Goal: Register for event/course

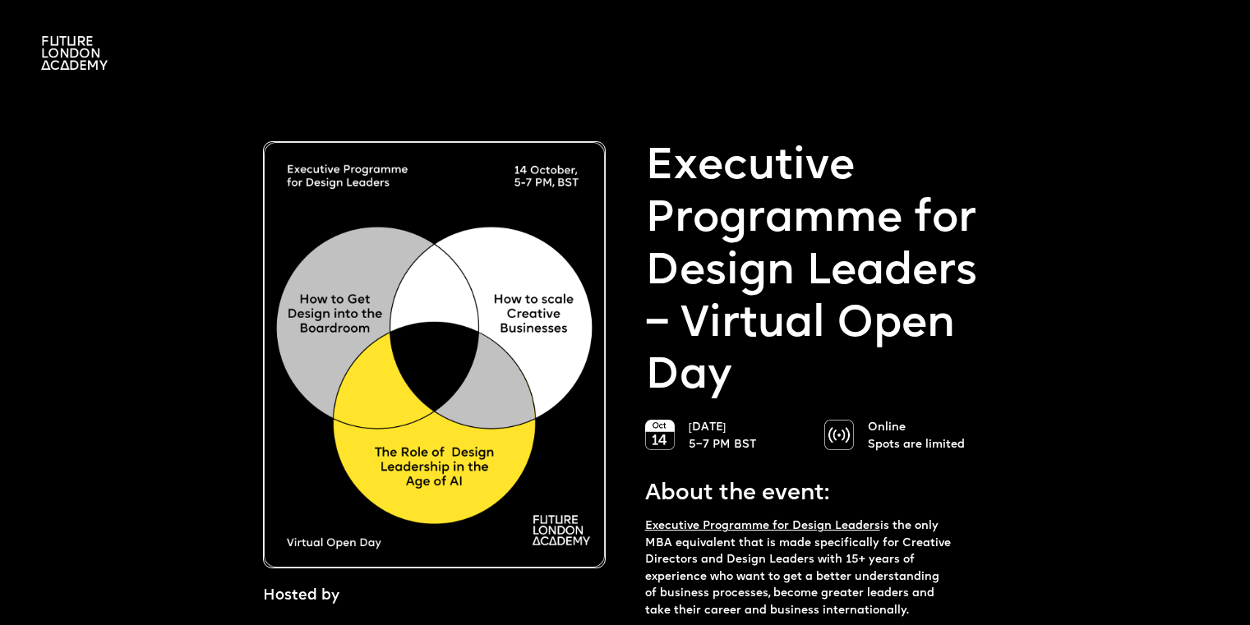
select select "***"
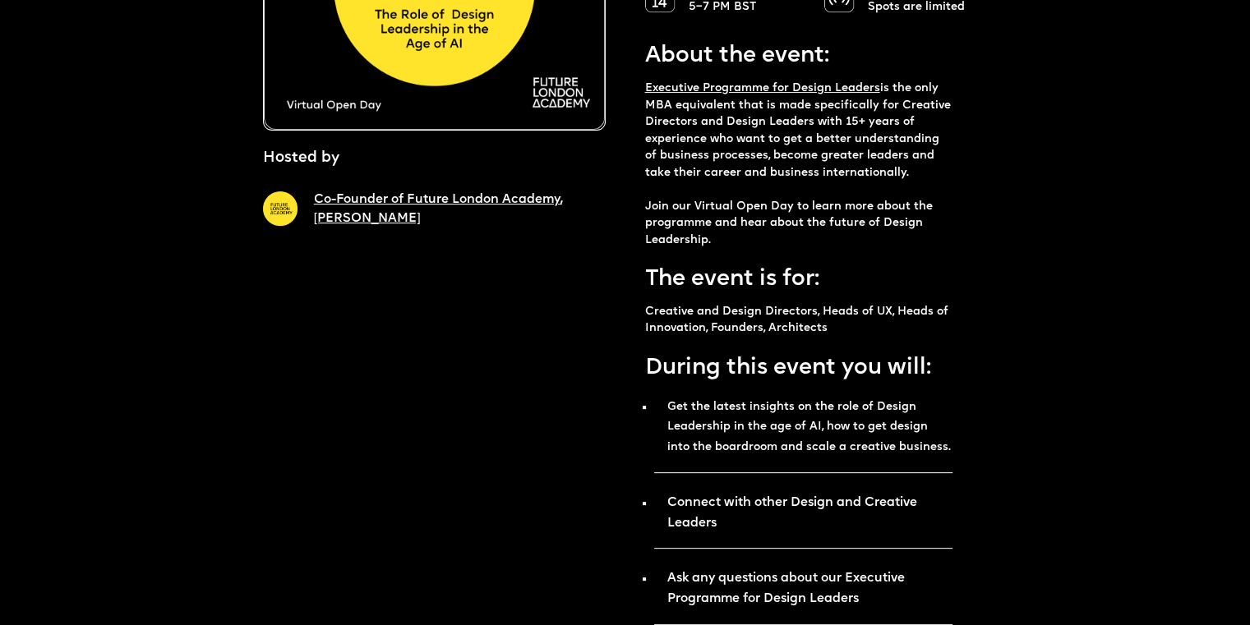
scroll to position [219, 0]
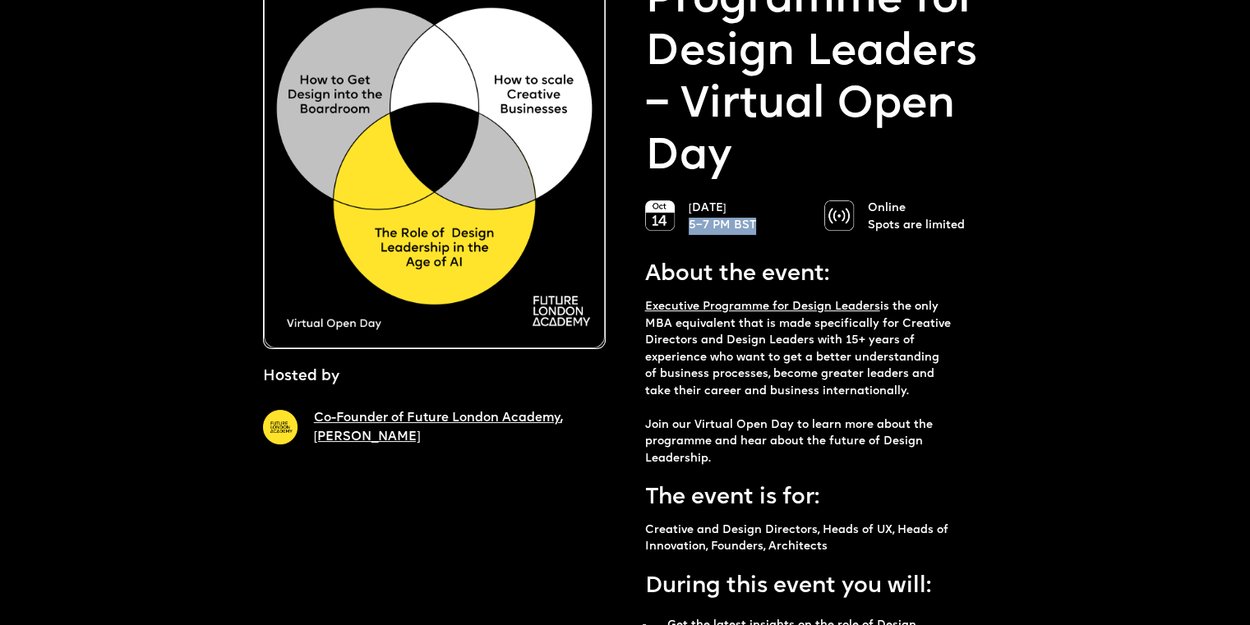
drag, startPoint x: 758, startPoint y: 223, endPoint x: 689, endPoint y: 228, distance: 69.2
click at [689, 228] on p "[DATE] 5–7 PM BST" at bounding box center [748, 217] width 119 height 34
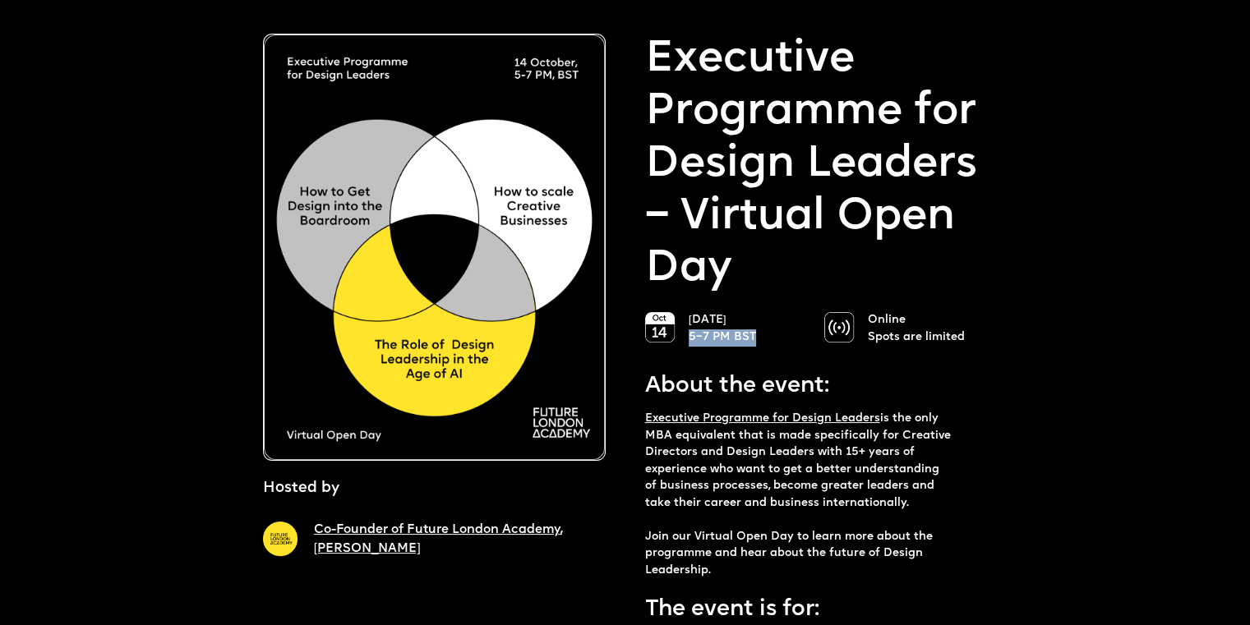
scroll to position [109, 0]
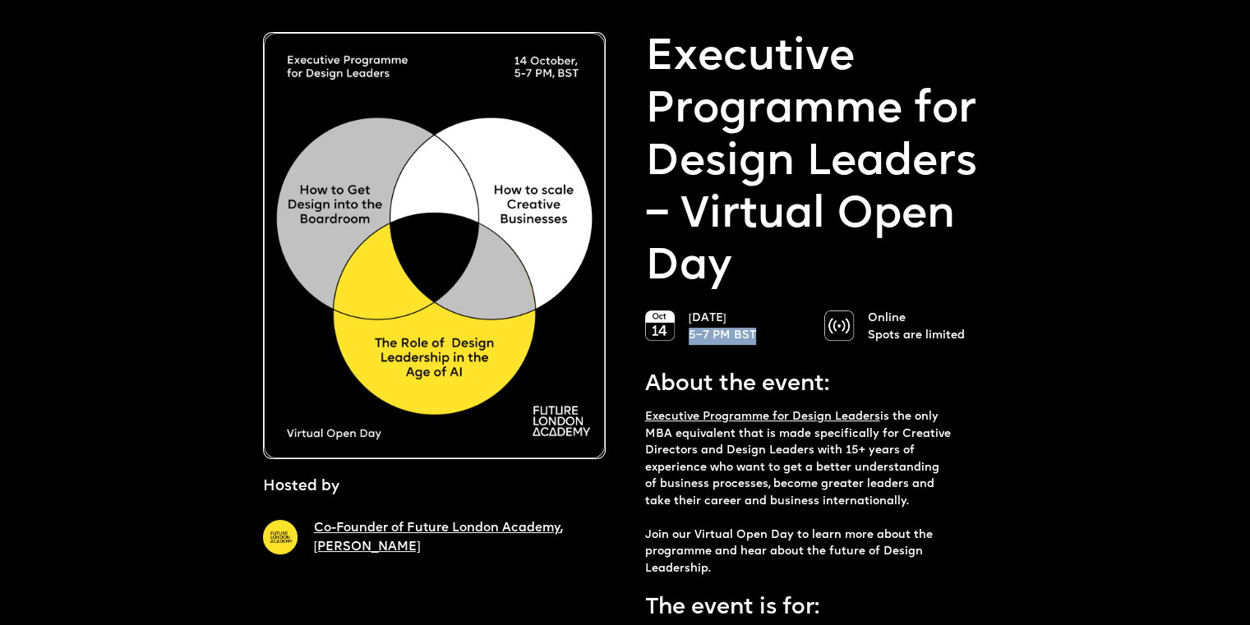
click at [731, 418] on link "Executive Programme for Design Leaders" at bounding box center [762, 417] width 235 height 11
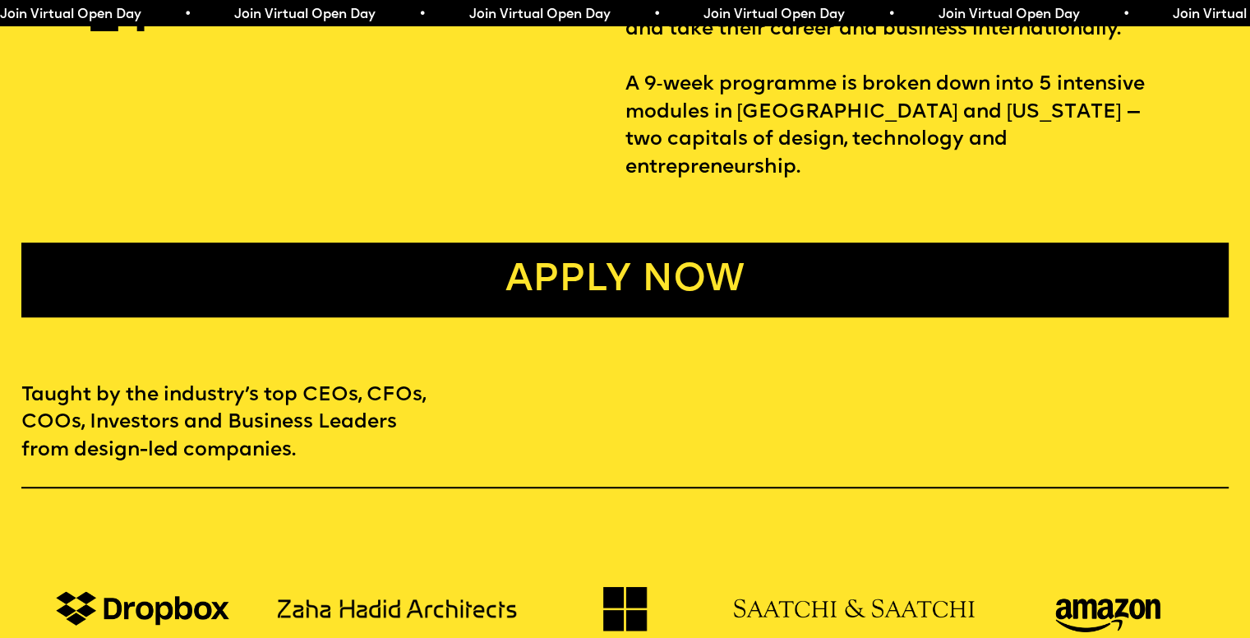
scroll to position [876, 0]
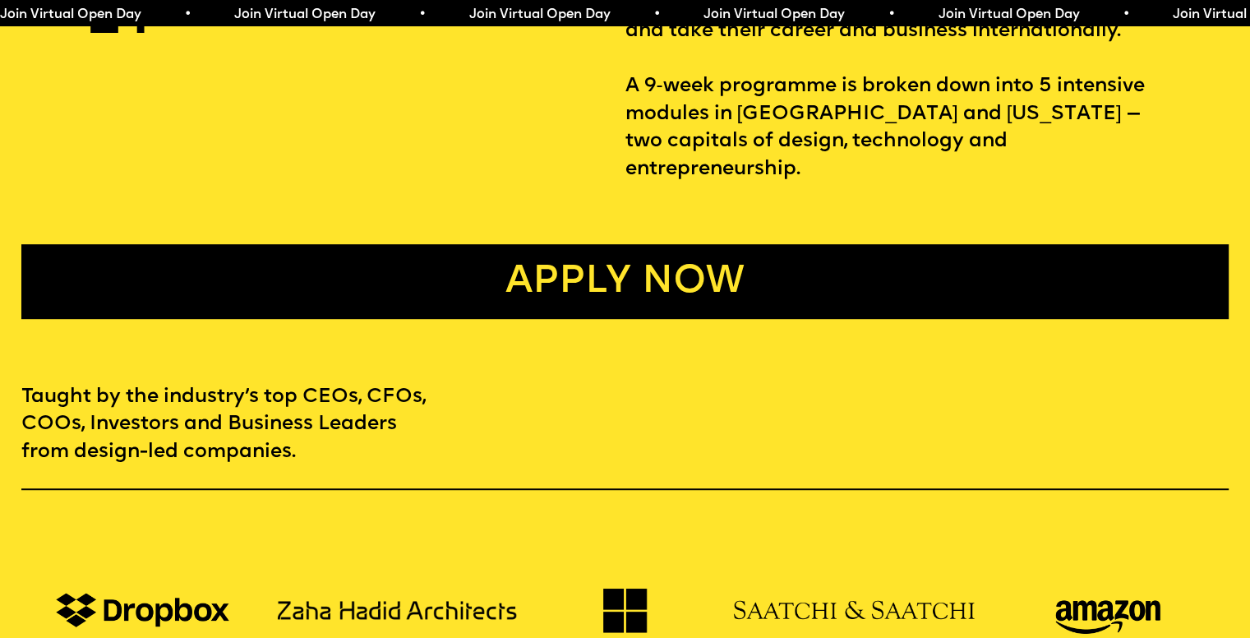
click at [613, 277] on link "Apply now" at bounding box center [624, 281] width 1206 height 75
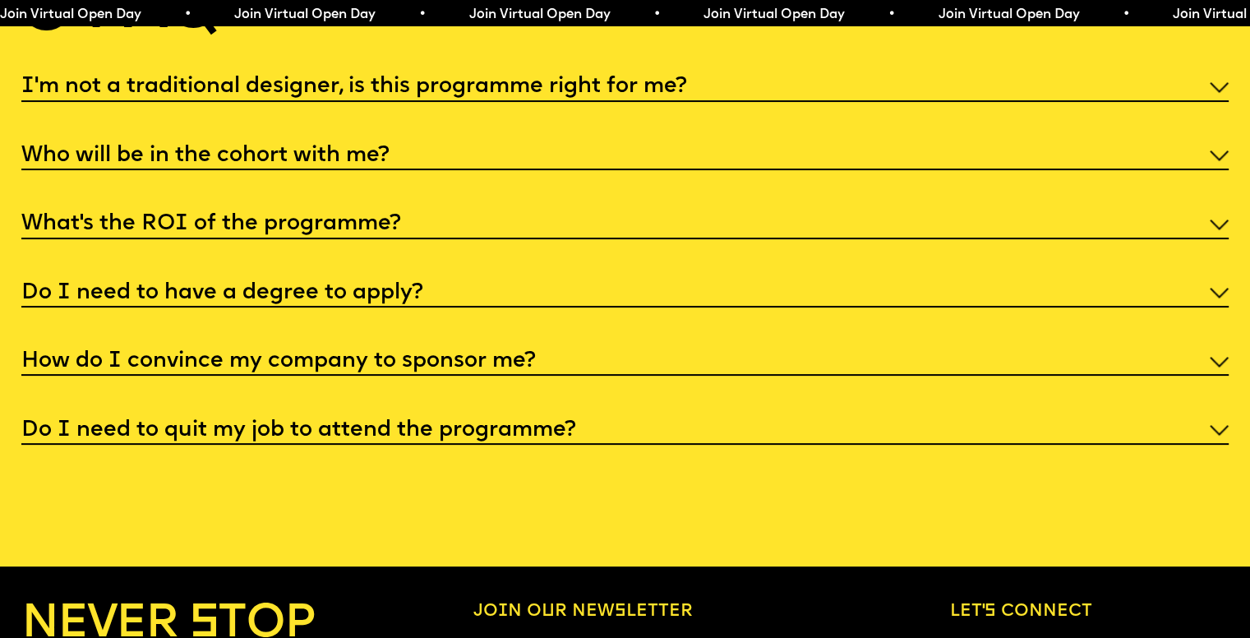
scroll to position [6587, 0]
